Goal: Download file/media

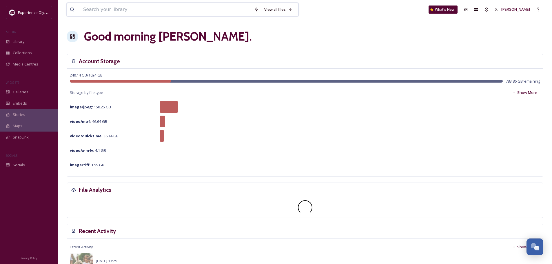
drag, startPoint x: 0, startPoint y: 0, endPoint x: 131, endPoint y: 5, distance: 131.5
click at [131, 5] on input at bounding box center [165, 9] width 171 height 13
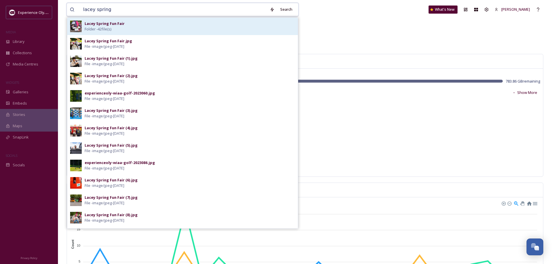
type input "lacey spring"
click at [114, 29] on div "Lacey Spring Fun Fair Folder - 42 file(s)" at bounding box center [190, 26] width 211 height 11
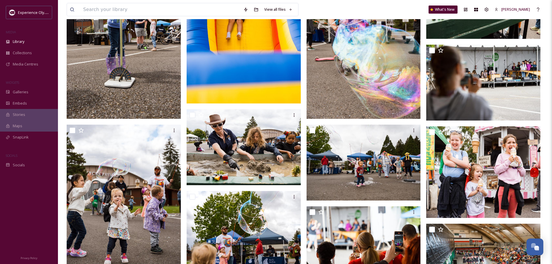
scroll to position [377, 0]
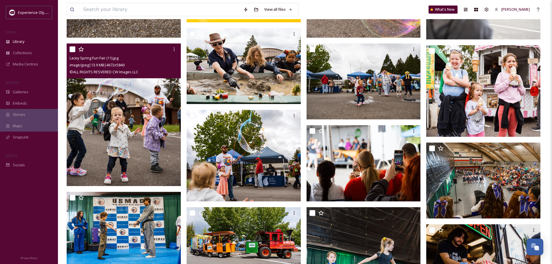
click at [119, 139] on img at bounding box center [124, 114] width 114 height 143
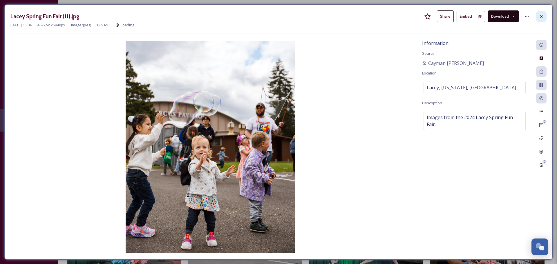
click at [538, 17] on div at bounding box center [541, 16] width 10 height 10
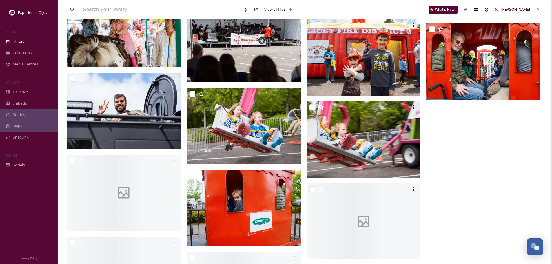
scroll to position [841, 0]
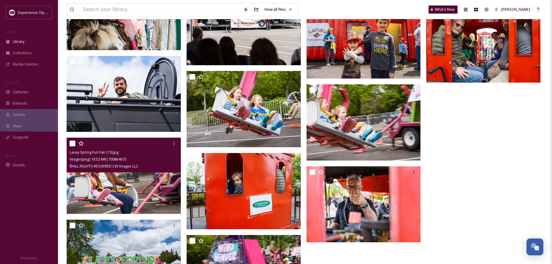
click at [97, 185] on img at bounding box center [124, 176] width 114 height 76
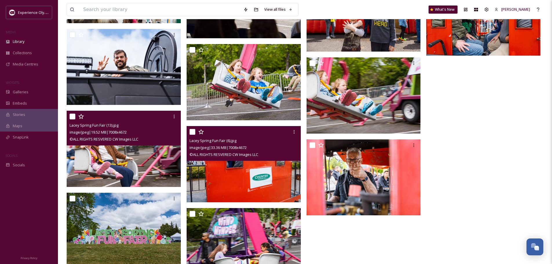
scroll to position [913, 0]
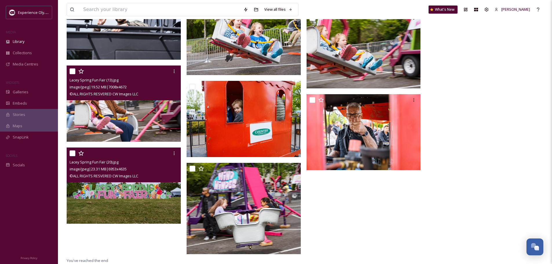
click at [124, 190] on img at bounding box center [124, 186] width 114 height 76
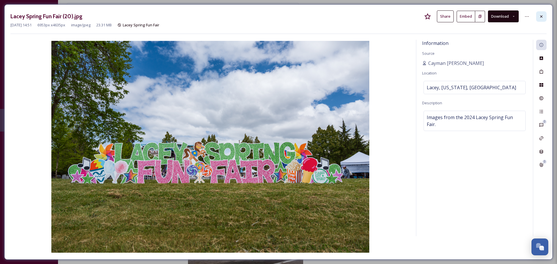
click at [544, 17] on div at bounding box center [541, 16] width 10 height 10
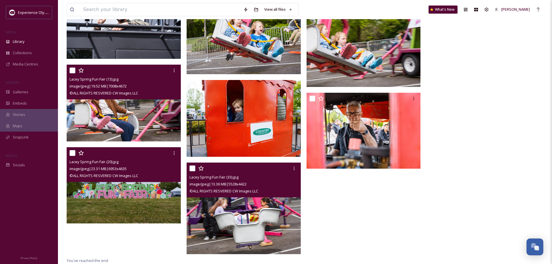
click at [271, 210] on img at bounding box center [244, 208] width 114 height 91
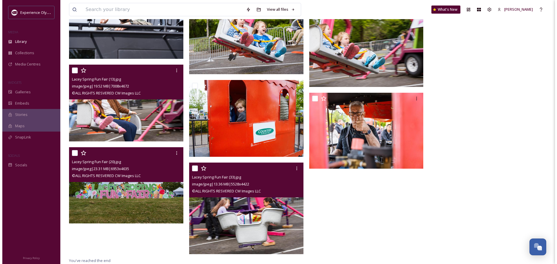
scroll to position [892, 0]
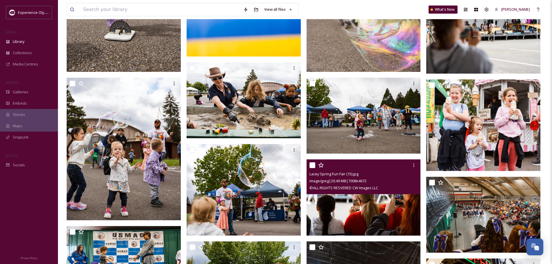
scroll to position [256, 0]
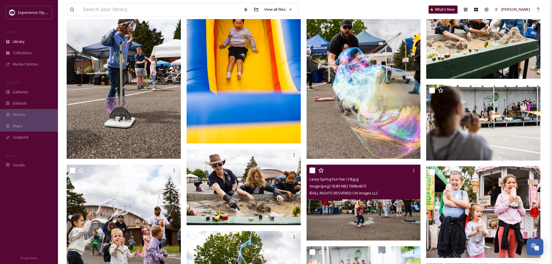
click at [354, 196] on div "© ALL RIGHTS RESVERED CW Images LLC" at bounding box center [365, 193] width 110 height 7
click at [368, 228] on img at bounding box center [364, 202] width 114 height 76
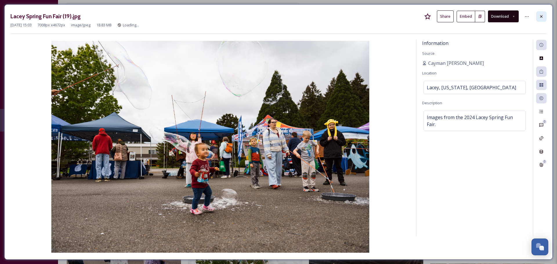
click at [544, 18] on div at bounding box center [541, 16] width 10 height 10
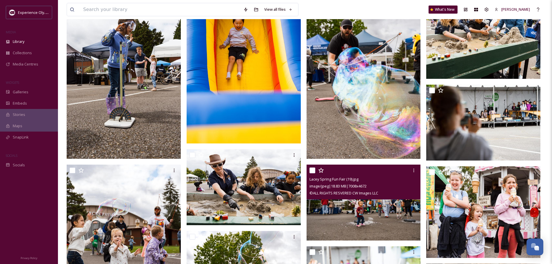
click at [400, 214] on img at bounding box center [364, 202] width 114 height 76
click at [367, 207] on img at bounding box center [364, 202] width 114 height 76
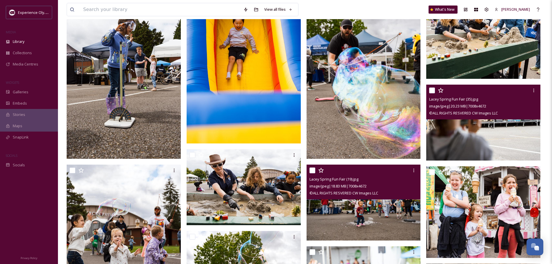
click at [514, 125] on img at bounding box center [484, 123] width 114 height 76
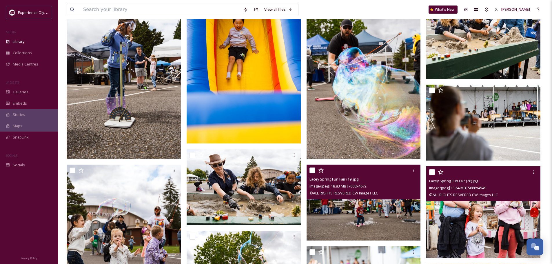
click at [488, 213] on img at bounding box center [484, 211] width 114 height 91
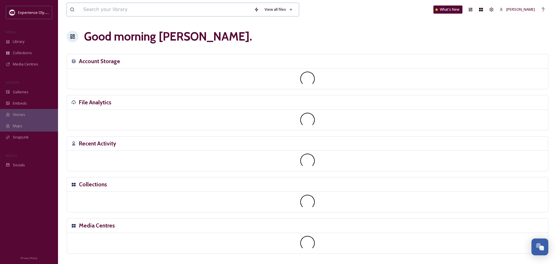
click at [131, 11] on input at bounding box center [165, 9] width 171 height 13
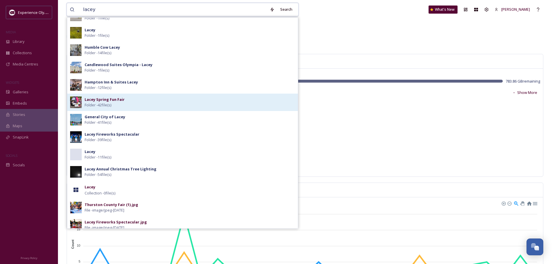
scroll to position [116, 0]
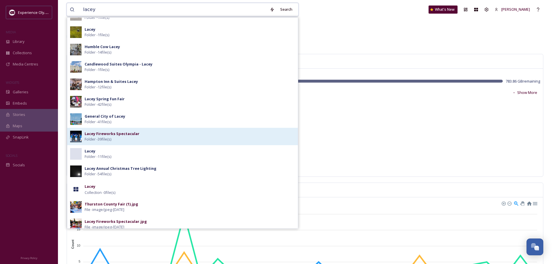
type input "lacey"
click at [130, 136] on strong "Lacey Fireworks Spectacular" at bounding box center [112, 133] width 55 height 5
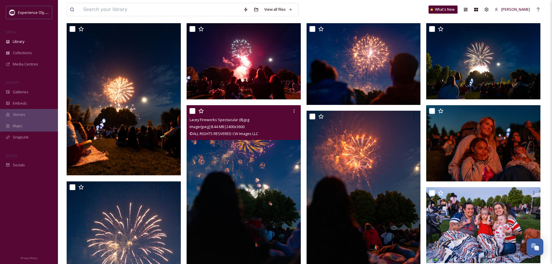
scroll to position [58, 0]
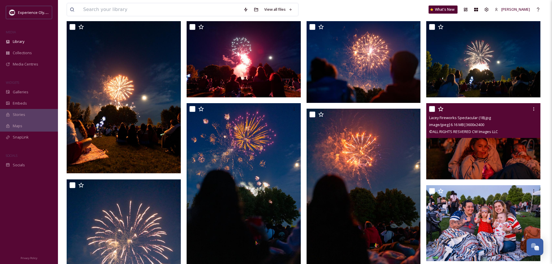
click at [472, 146] on img at bounding box center [484, 141] width 114 height 76
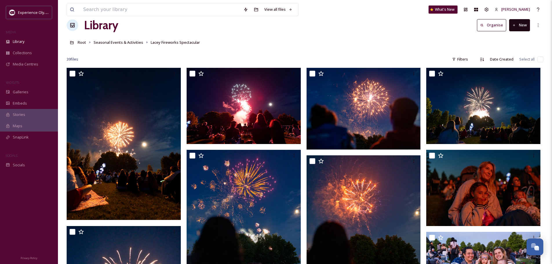
scroll to position [9, 0]
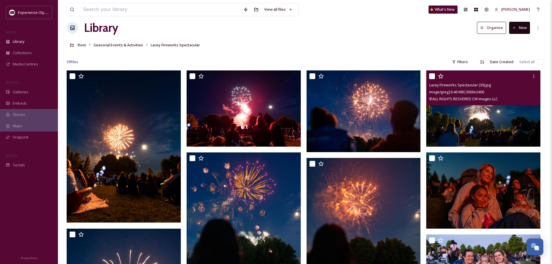
click at [502, 121] on img at bounding box center [484, 108] width 114 height 76
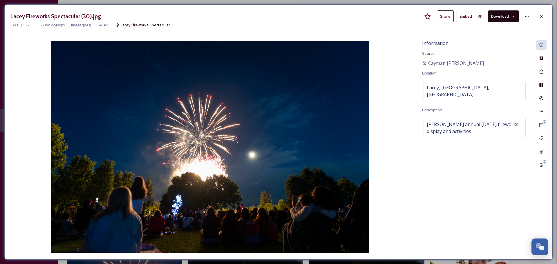
click at [499, 16] on button "Download" at bounding box center [503, 16] width 31 height 12
click at [479, 30] on span "Download Original (3600 x 2400)" at bounding box center [487, 30] width 55 height 6
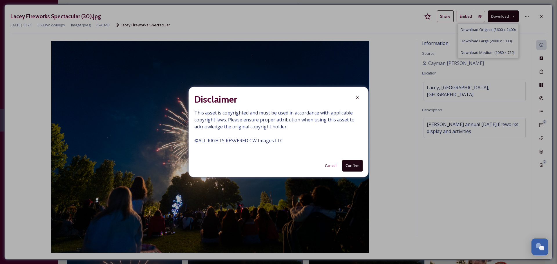
click at [356, 161] on button "Confirm" at bounding box center [352, 166] width 20 height 12
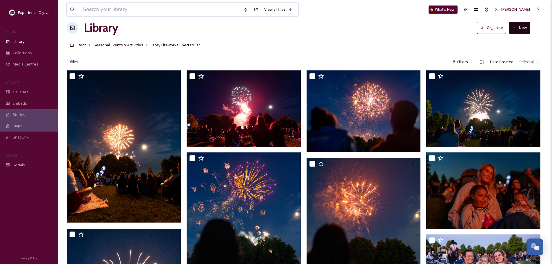
click at [100, 11] on input at bounding box center [160, 9] width 160 height 13
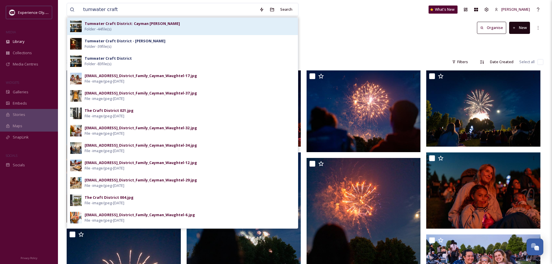
click at [147, 30] on div "Tumwater Craft District: Cayman [PERSON_NAME] Folder - 44 file(s)" at bounding box center [190, 26] width 211 height 11
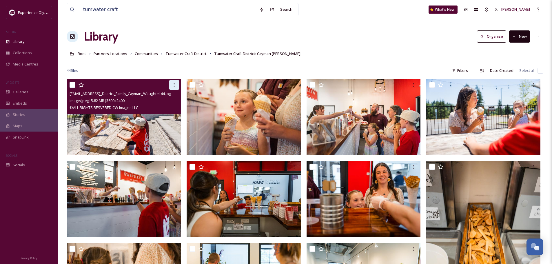
click at [175, 84] on icon at bounding box center [174, 85] width 5 height 5
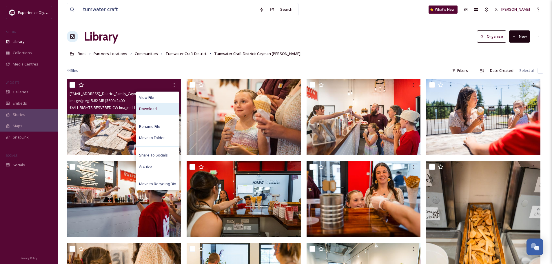
click at [149, 110] on span "Download" at bounding box center [148, 109] width 18 height 6
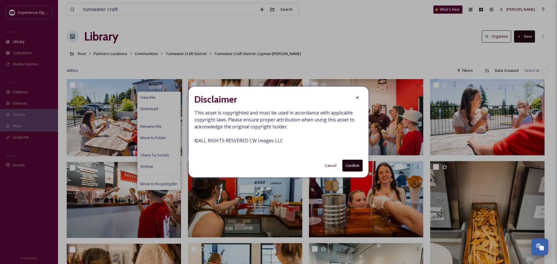
click at [356, 170] on button "Confirm" at bounding box center [352, 166] width 20 height 12
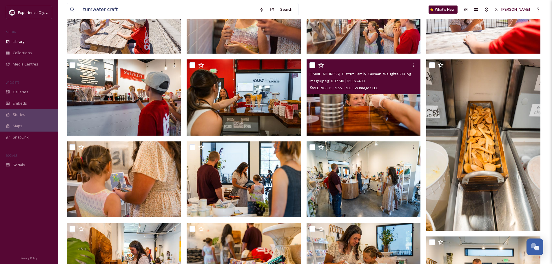
scroll to position [116, 0]
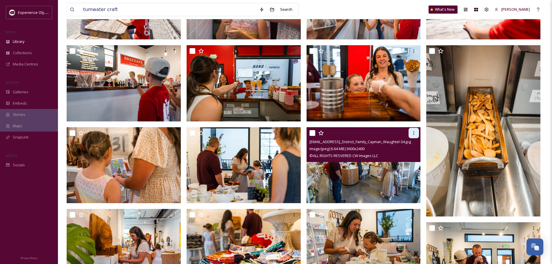
click at [414, 132] on icon at bounding box center [414, 132] width 1 height 3
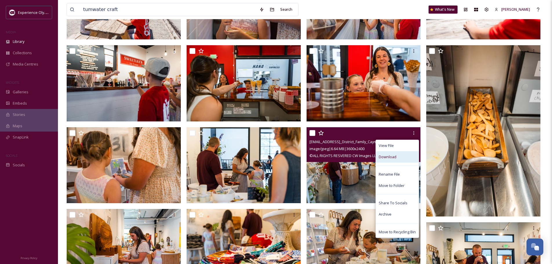
click at [399, 157] on div "Download" at bounding box center [397, 156] width 43 height 11
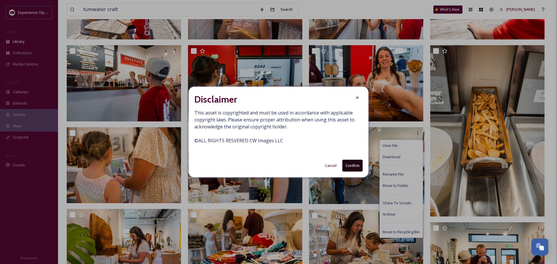
click at [356, 164] on button "Confirm" at bounding box center [352, 166] width 20 height 12
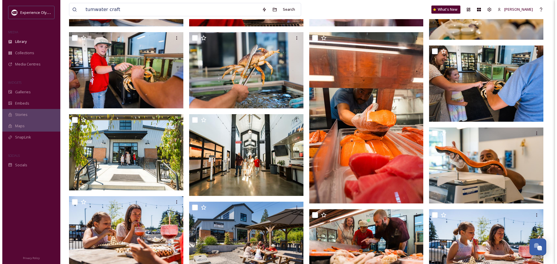
scroll to position [493, 0]
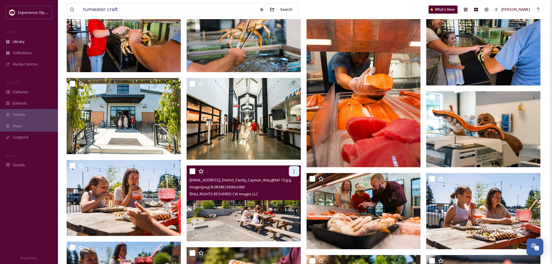
click at [295, 171] on icon at bounding box center [294, 171] width 5 height 5
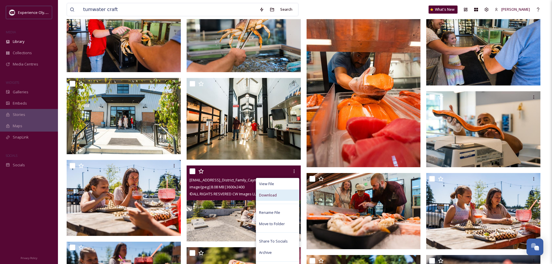
click at [288, 193] on div "Download" at bounding box center [277, 195] width 43 height 11
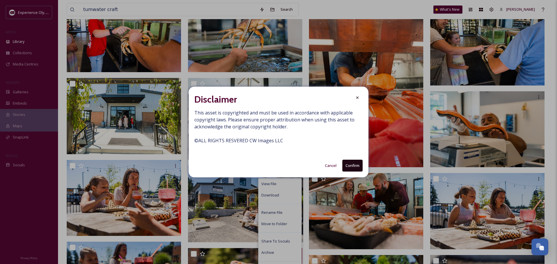
click at [356, 166] on button "Confirm" at bounding box center [352, 166] width 20 height 12
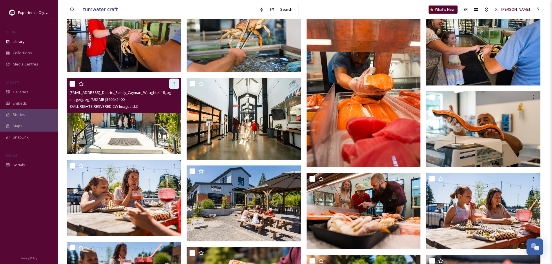
click at [173, 83] on icon at bounding box center [174, 83] width 5 height 5
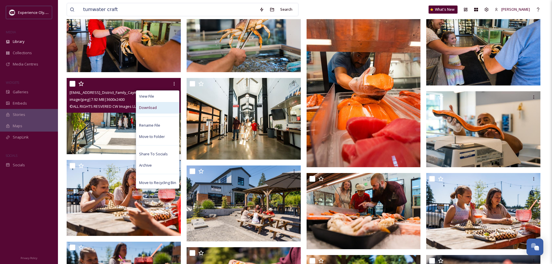
click at [162, 108] on div "Download" at bounding box center [157, 107] width 43 height 11
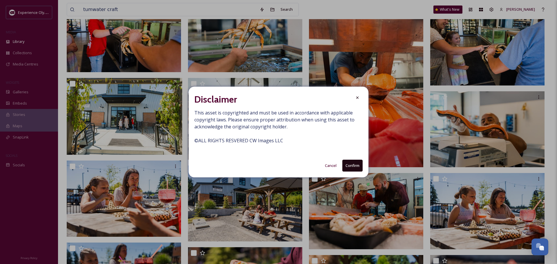
click at [348, 162] on button "Confirm" at bounding box center [352, 166] width 20 height 12
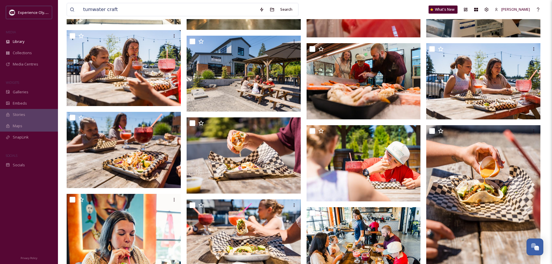
scroll to position [580, 0]
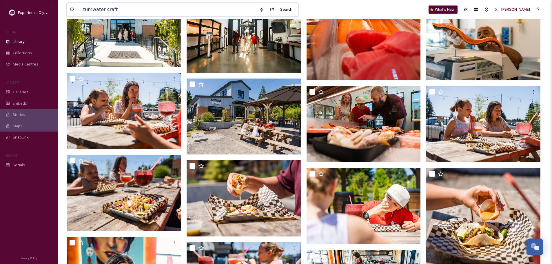
click at [146, 10] on input "tumwater craft" at bounding box center [168, 9] width 176 height 13
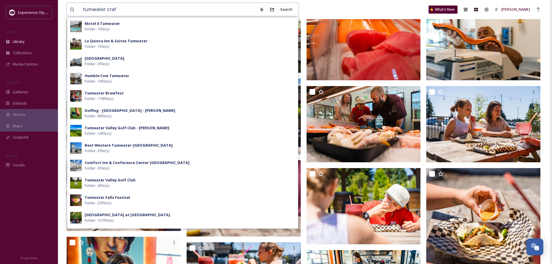
type input "tumwater craft"
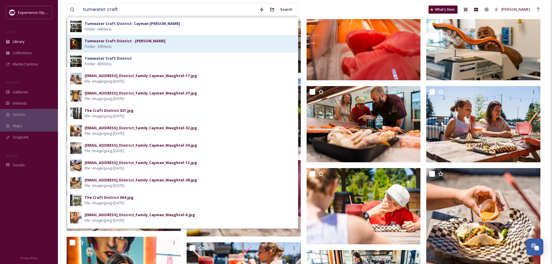
click at [115, 46] on div "Tumwater Craft District - [PERSON_NAME] Folder - 39 file(s)" at bounding box center [190, 43] width 211 height 11
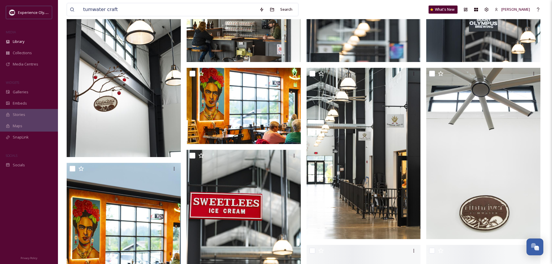
scroll to position [435, 0]
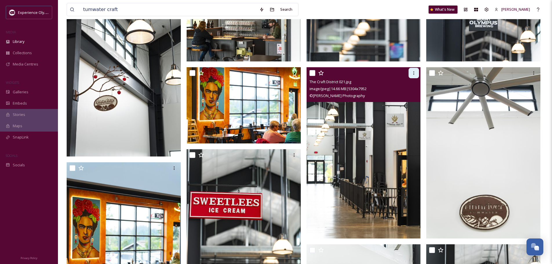
click at [415, 72] on icon at bounding box center [414, 73] width 5 height 5
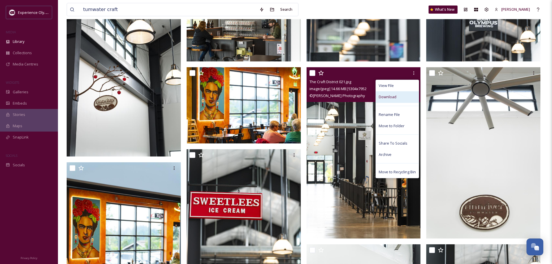
click at [410, 100] on div "Download" at bounding box center [397, 96] width 43 height 11
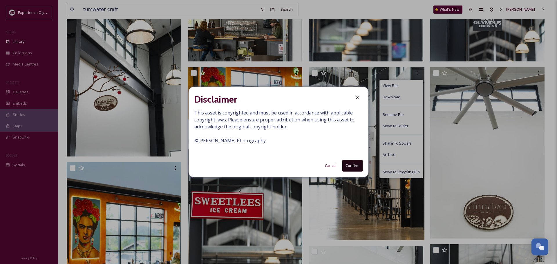
click at [352, 170] on button "Confirm" at bounding box center [352, 166] width 20 height 12
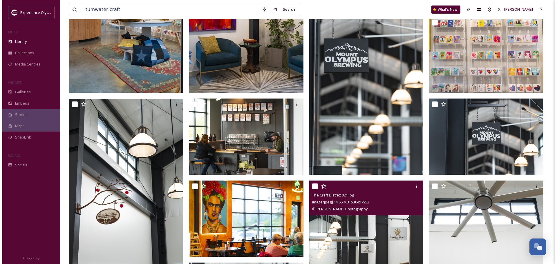
scroll to position [274, 0]
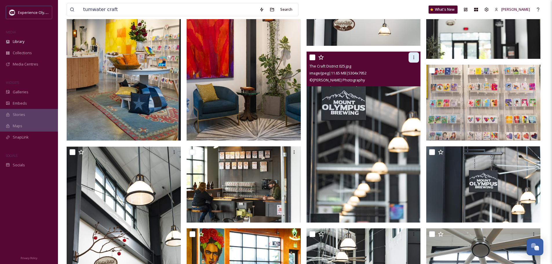
click at [418, 53] on div at bounding box center [414, 57] width 10 height 10
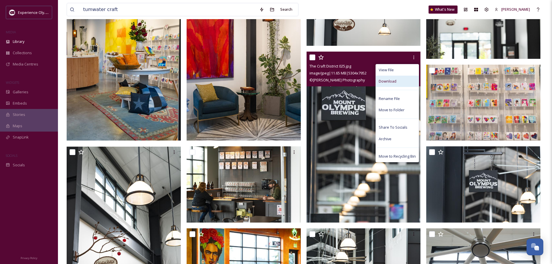
click at [406, 80] on div "Download" at bounding box center [397, 81] width 43 height 11
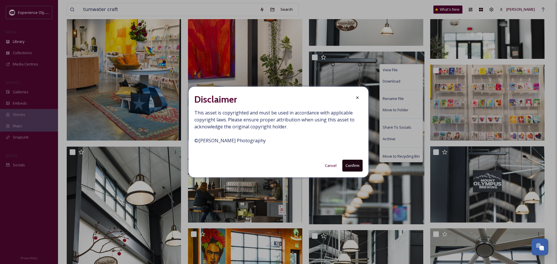
click at [352, 165] on button "Confirm" at bounding box center [352, 166] width 20 height 12
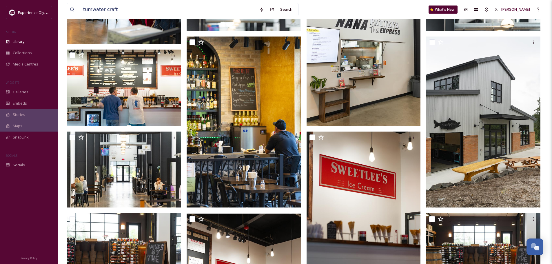
scroll to position [754, 0]
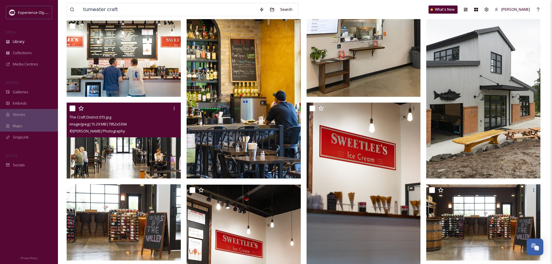
click at [165, 146] on img at bounding box center [124, 141] width 114 height 76
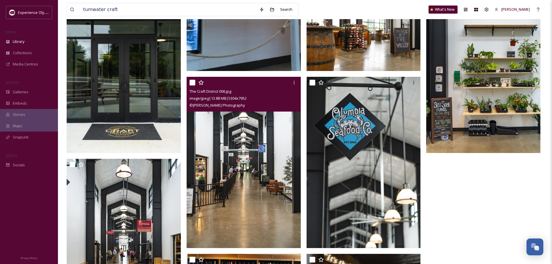
scroll to position [941, 0]
